Goal: Find specific page/section: Find specific page/section

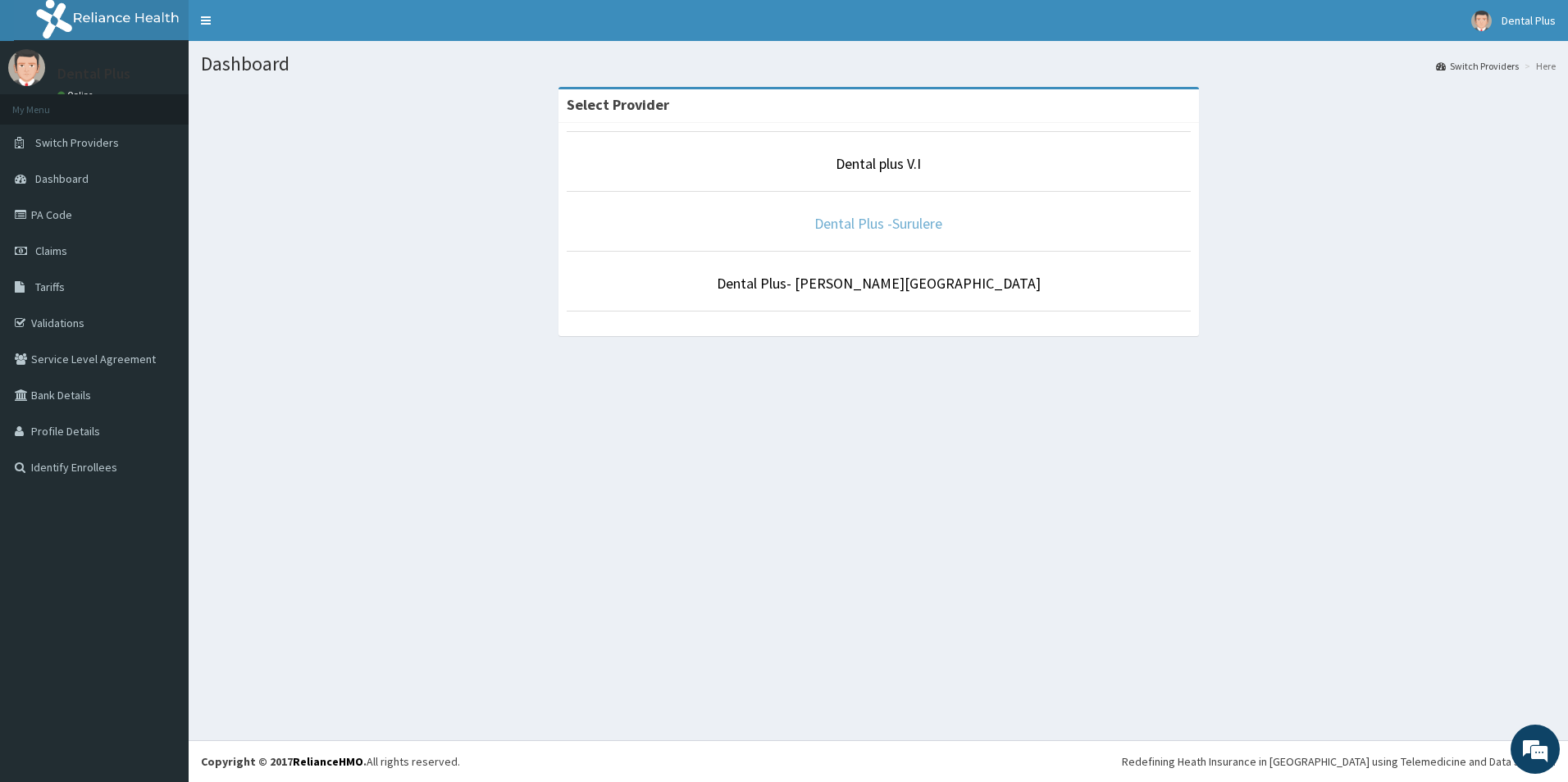
click at [938, 225] on link "Dental Plus -Surulere" at bounding box center [879, 223] width 128 height 19
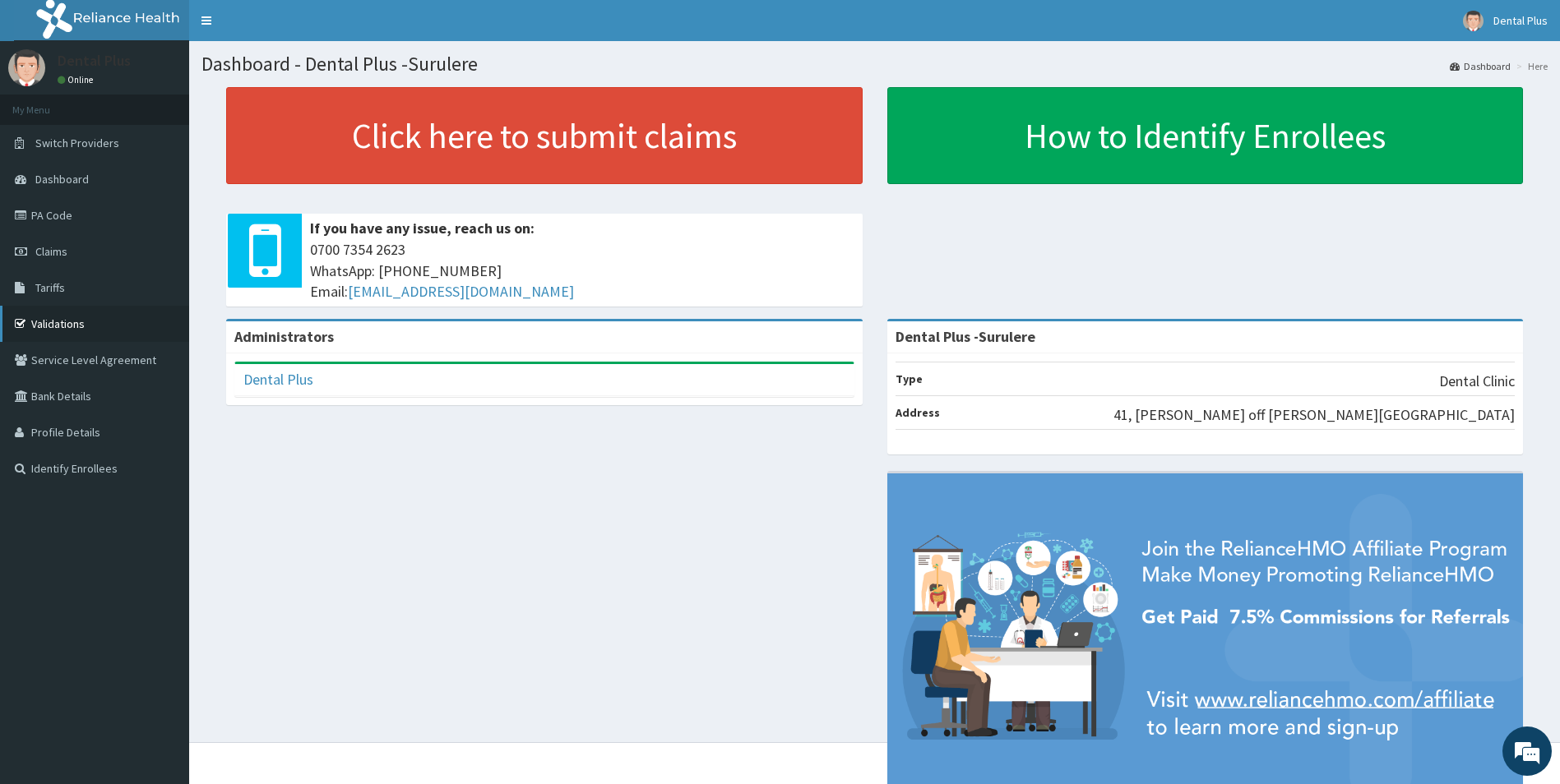
click at [66, 317] on link "Validations" at bounding box center [94, 323] width 189 height 36
